Goal: Task Accomplishment & Management: Manage account settings

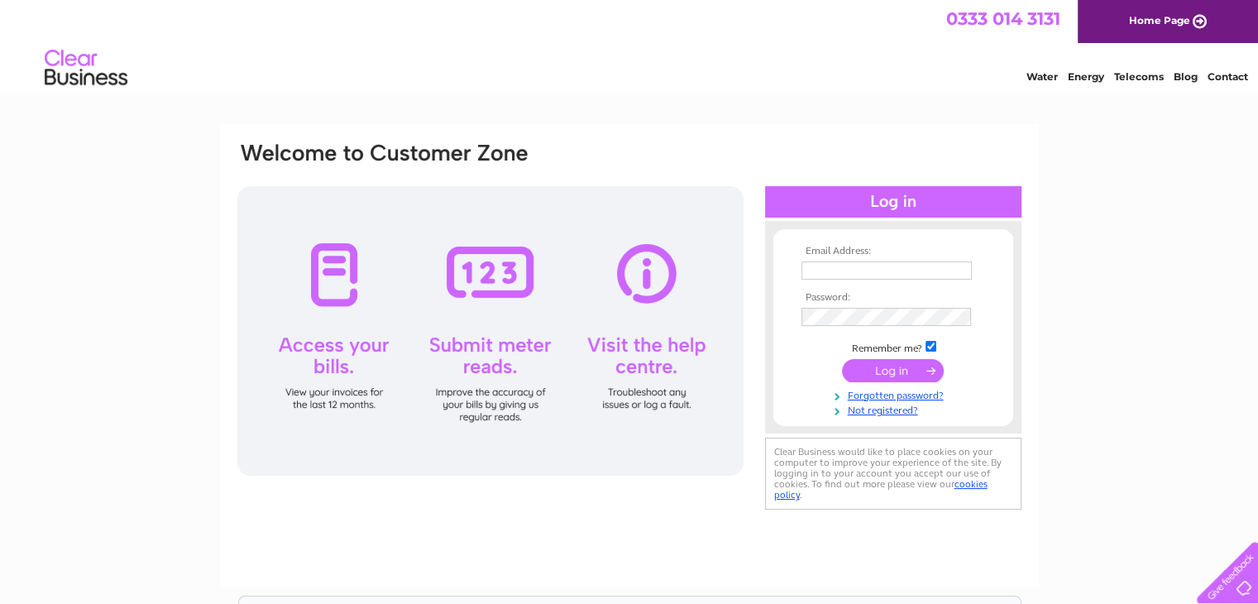
type input "davidtodd@kwuk.com"
click at [894, 370] on input "submit" at bounding box center [893, 370] width 102 height 23
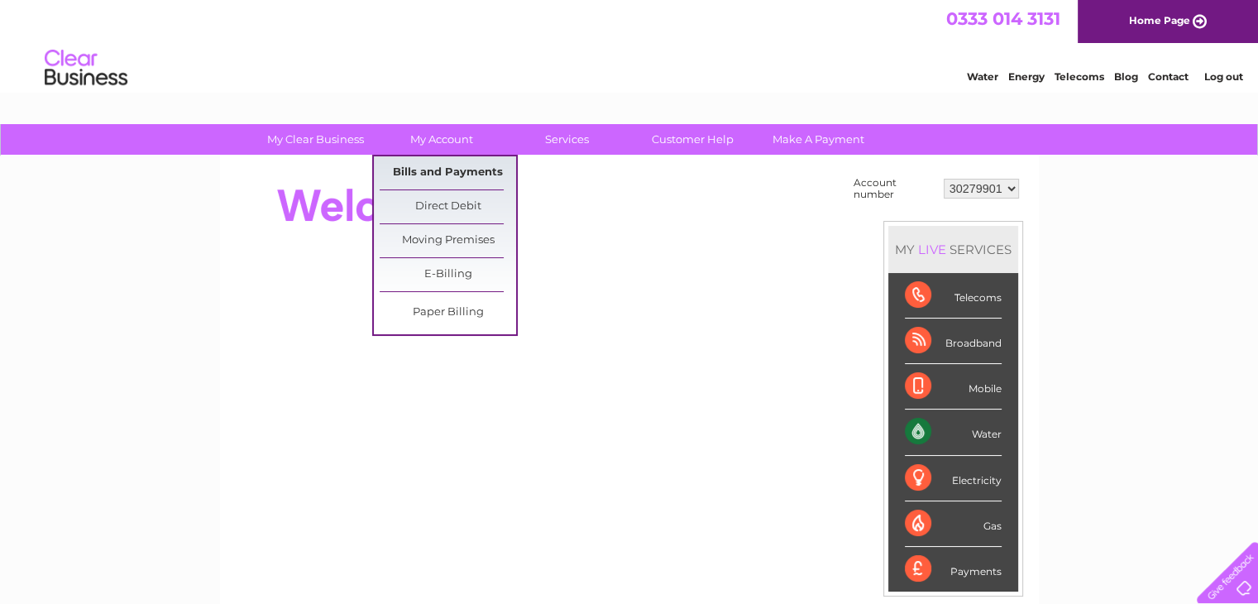
click at [422, 172] on link "Bills and Payments" at bounding box center [448, 172] width 136 height 33
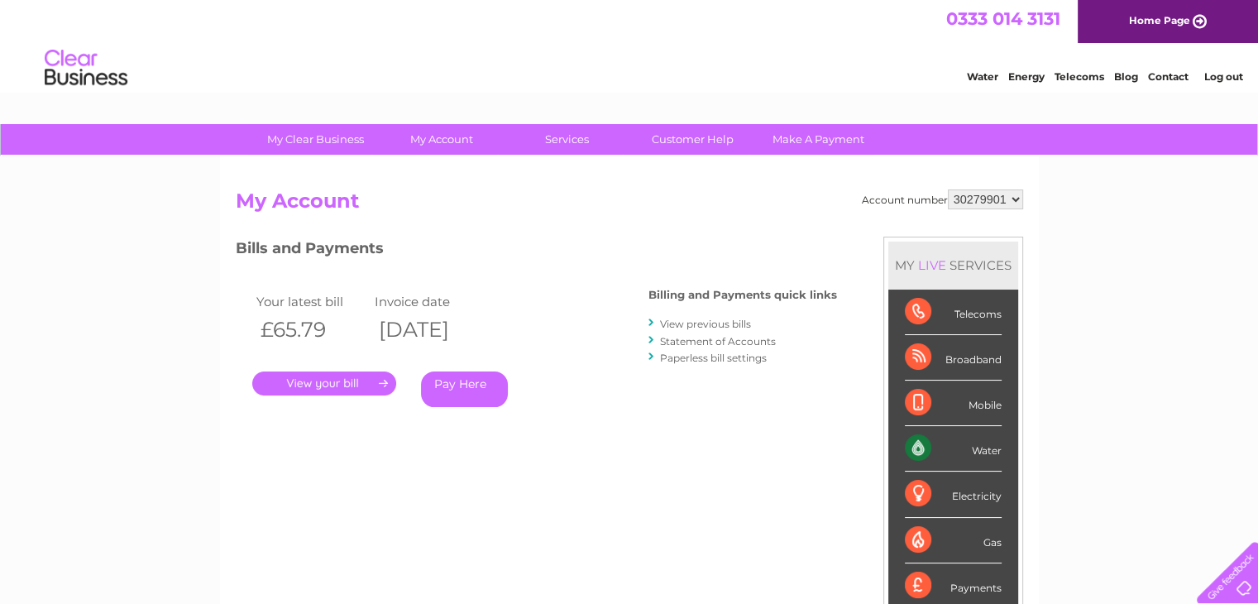
click at [349, 381] on link "." at bounding box center [324, 383] width 144 height 24
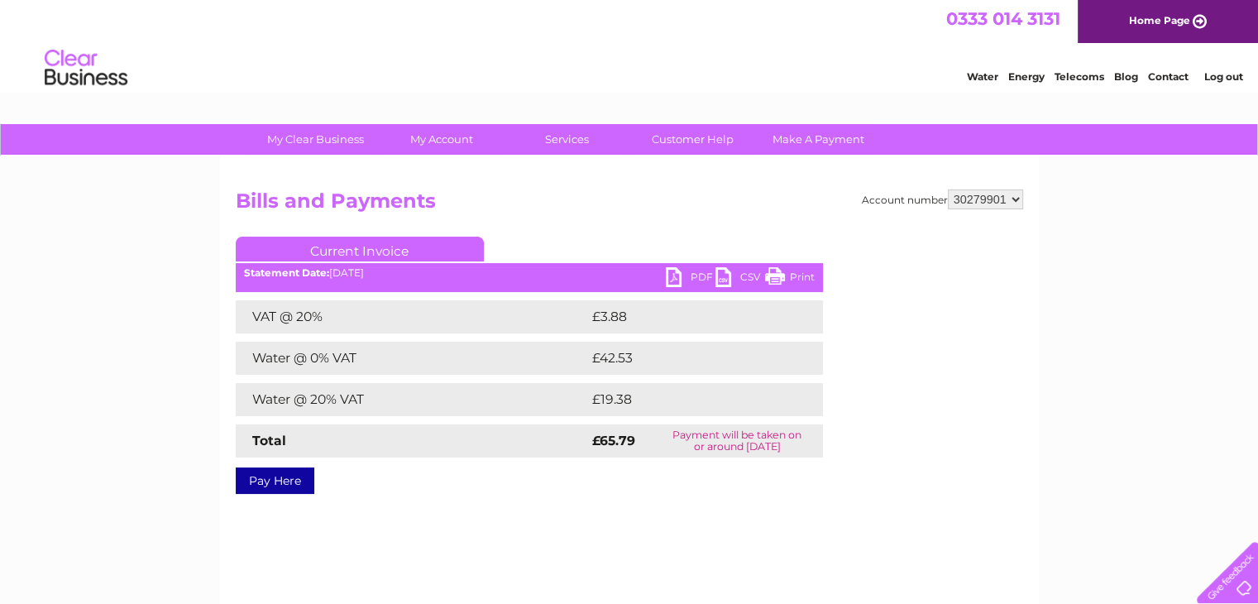
click at [695, 275] on link "PDF" at bounding box center [691, 279] width 50 height 24
